Goal: Check status: Check status

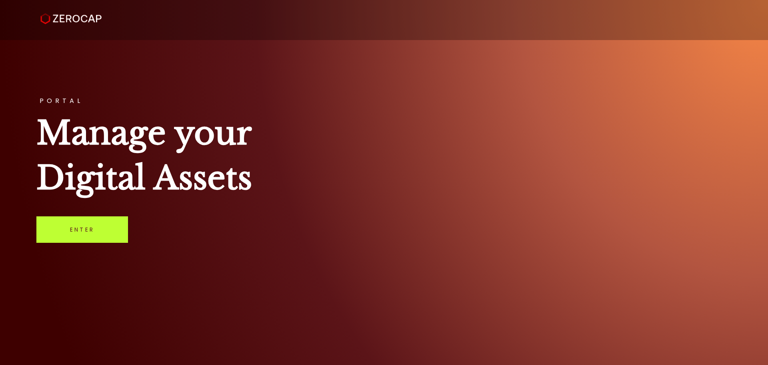
click at [82, 227] on link "Enter" at bounding box center [82, 229] width 92 height 26
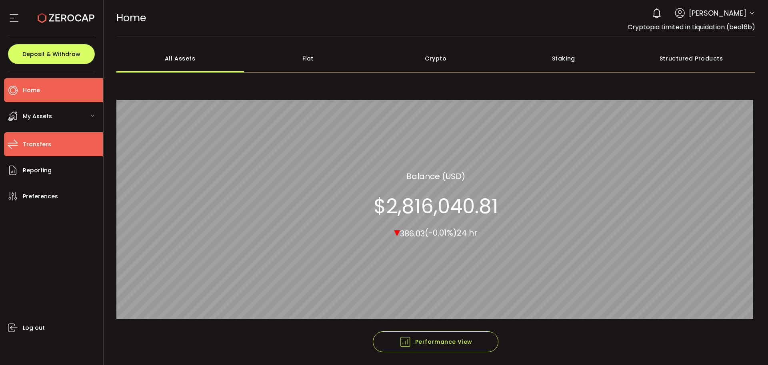
click at [34, 146] on span "Transfers" at bounding box center [37, 144] width 28 height 12
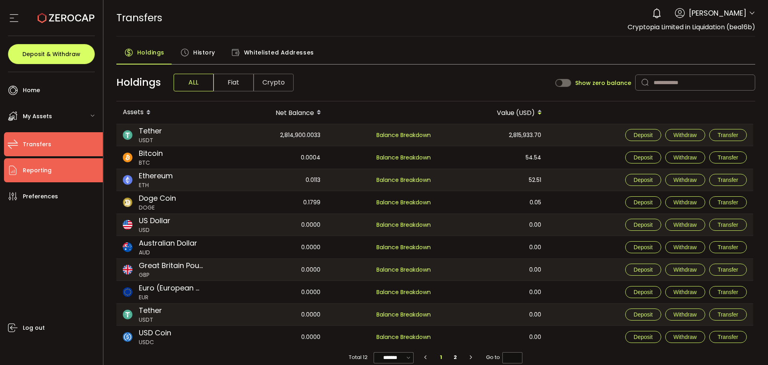
click at [29, 174] on span "Reporting" at bounding box center [37, 170] width 29 height 12
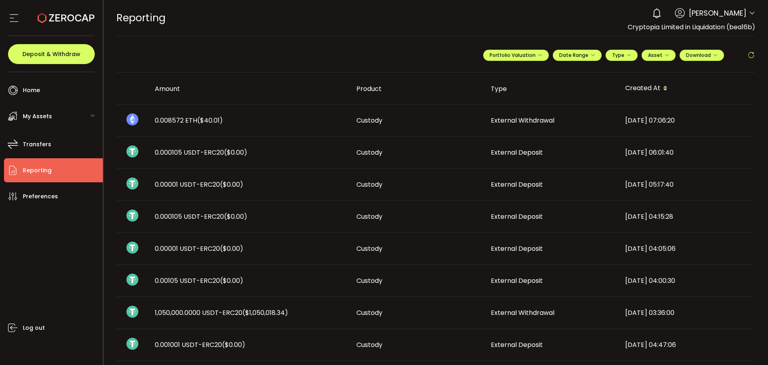
click at [652, 122] on div "2025-09-14 07:06:20" at bounding box center [686, 120] width 134 height 9
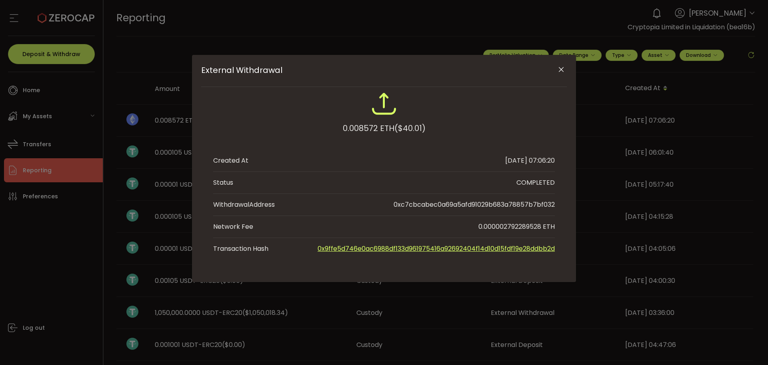
click at [431, 246] on link "0x9ffe5d746e0ac6988df133d961975416a92692404f14d10d15fdf19e28ddbb2d" at bounding box center [436, 248] width 237 height 9
click at [559, 68] on icon "Close" at bounding box center [561, 70] width 8 height 8
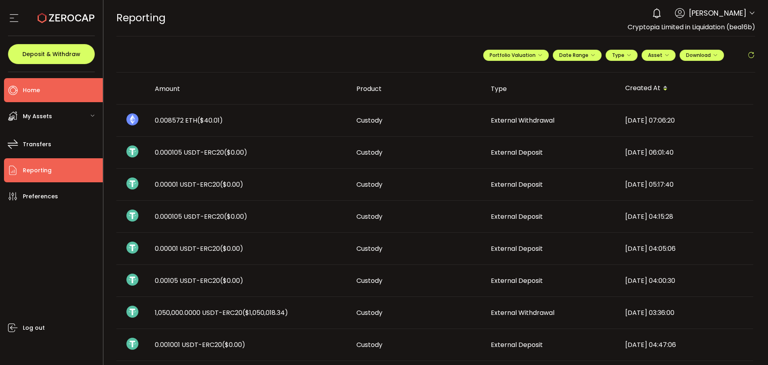
click at [38, 85] on span "Home" at bounding box center [31, 90] width 17 height 12
